Goal: Task Accomplishment & Management: Manage account settings

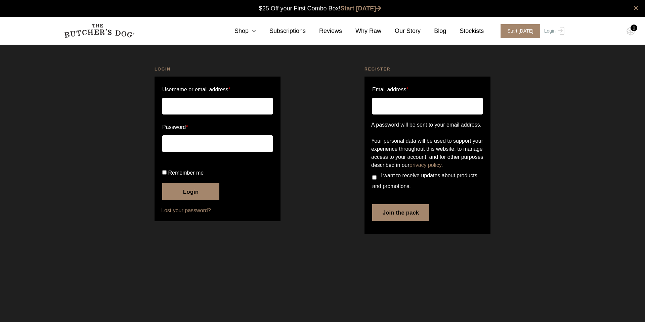
type input "charmaine@nextchapterms.com.au"
click at [163, 175] on input "Remember me" at bounding box center [164, 172] width 4 height 4
checkbox input "true"
click at [177, 200] on button "Login" at bounding box center [190, 191] width 57 height 17
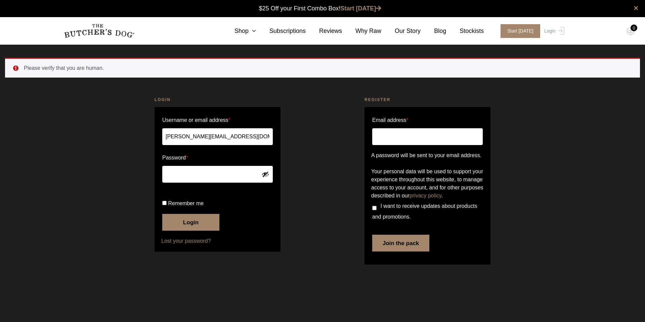
click at [163, 205] on input "Remember me" at bounding box center [164, 203] width 4 height 4
checkbox input "true"
click at [172, 231] on button "Login" at bounding box center [190, 222] width 57 height 17
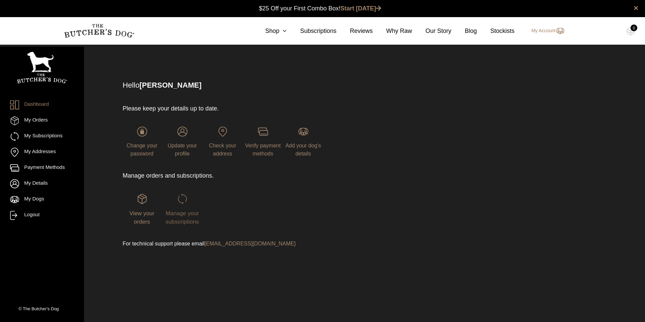
click at [181, 213] on span "Manage your subscriptions" at bounding box center [182, 217] width 33 height 15
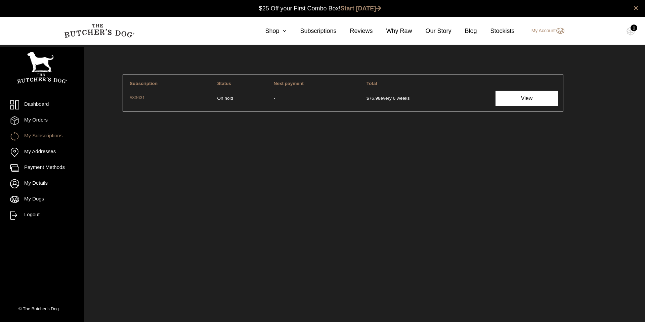
click at [517, 97] on link "View" at bounding box center [526, 98] width 62 height 15
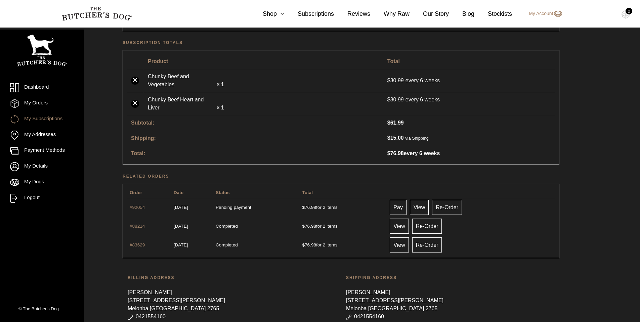
scroll to position [168, 0]
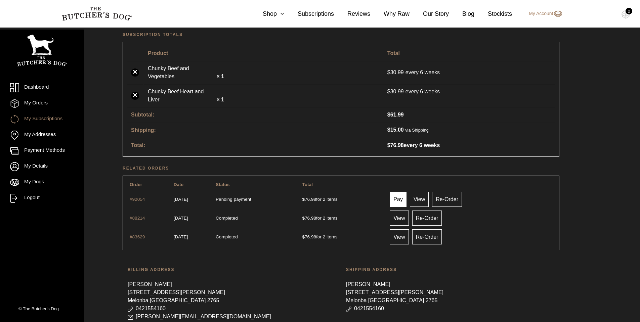
click at [403, 192] on link "Pay" at bounding box center [398, 199] width 17 height 15
